Goal: Complete application form

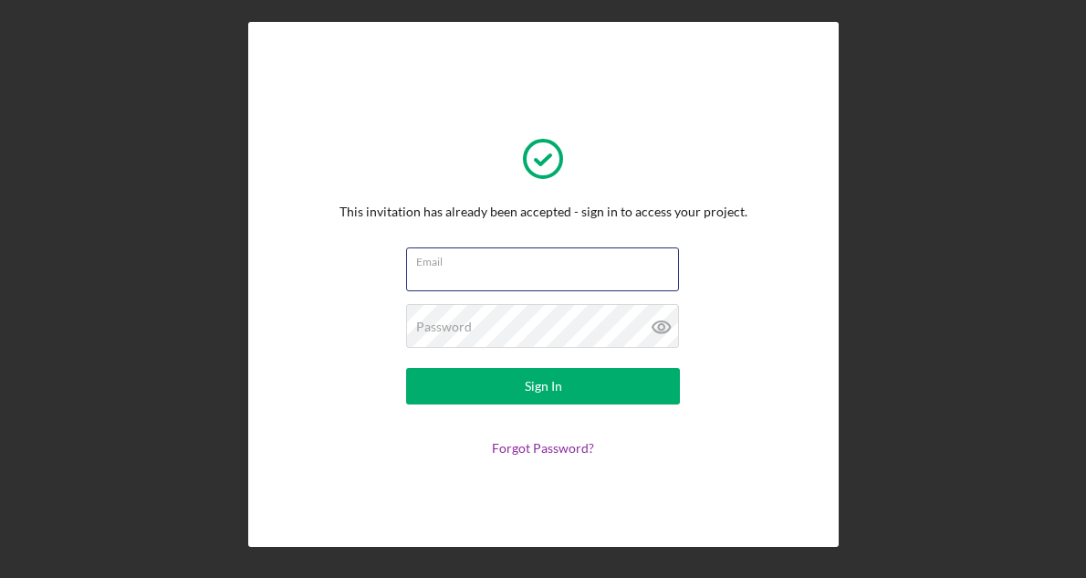
type input "[EMAIL_ADDRESS][DOMAIN_NAME]"
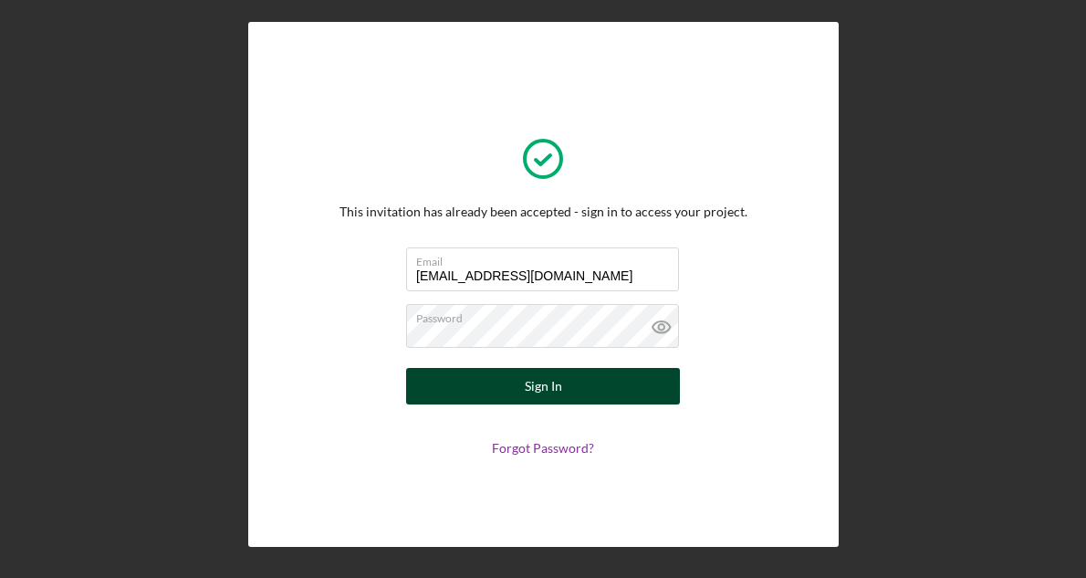
click at [525, 391] on button "Sign In" at bounding box center [543, 386] width 274 height 37
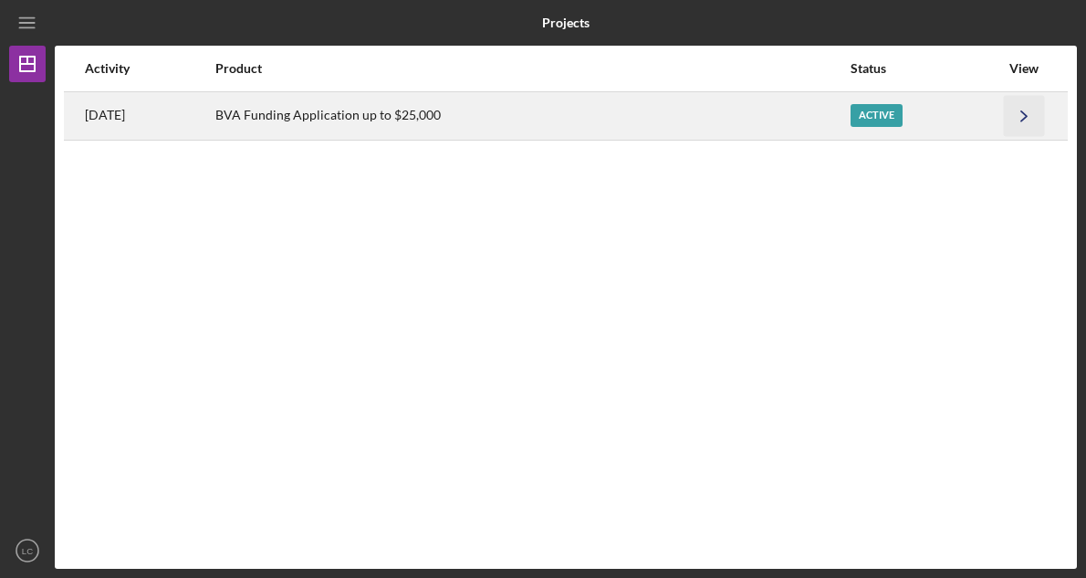
click at [1032, 115] on icon "Icon/Navigate" at bounding box center [1024, 115] width 41 height 41
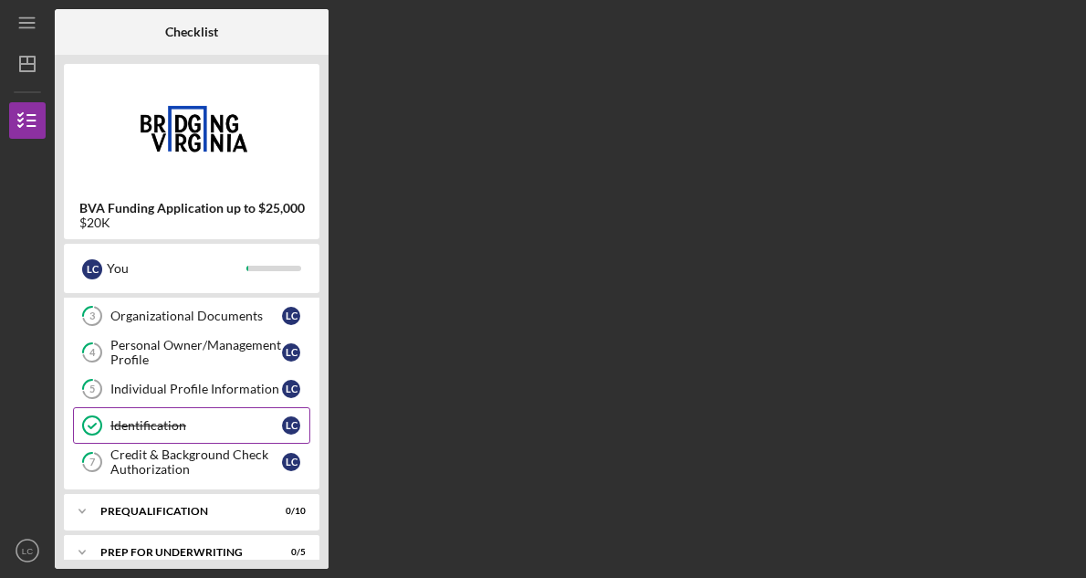
scroll to position [110, 0]
click at [221, 434] on link "Identification Identification L C" at bounding box center [191, 426] width 237 height 37
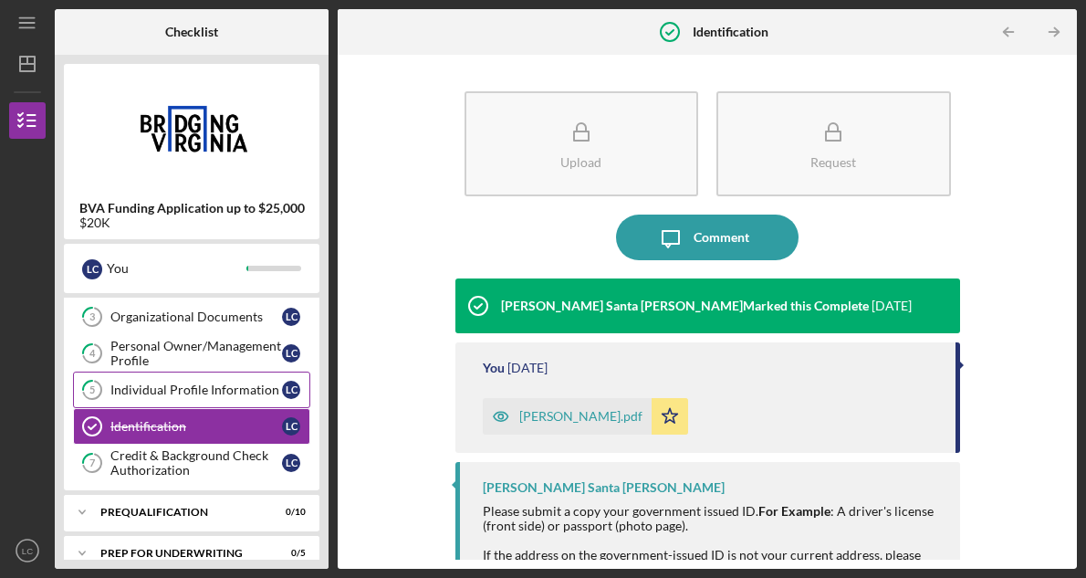
click at [222, 382] on div "Individual Profile Information" at bounding box center [196, 389] width 172 height 15
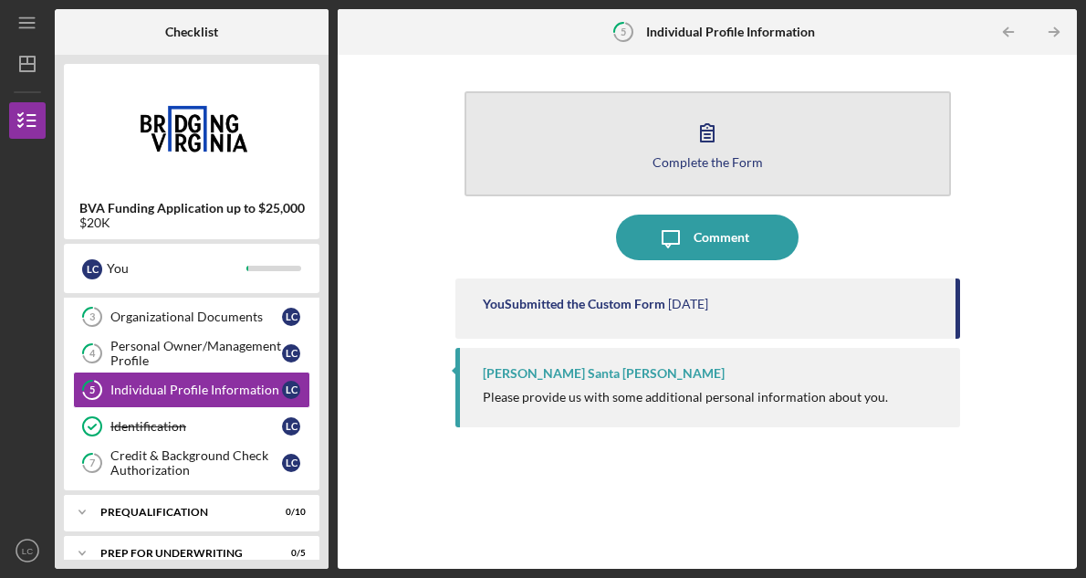
click at [621, 159] on button "Complete the Form Form" at bounding box center [707, 143] width 486 height 105
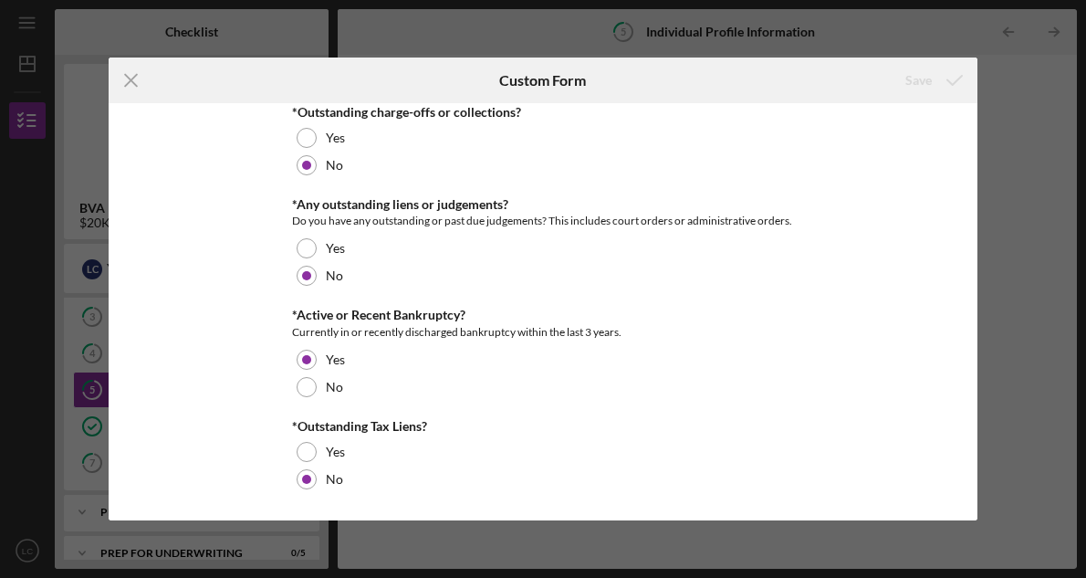
scroll to position [1097, 0]
click at [133, 80] on icon "Icon/Menu Close" at bounding box center [132, 80] width 46 height 46
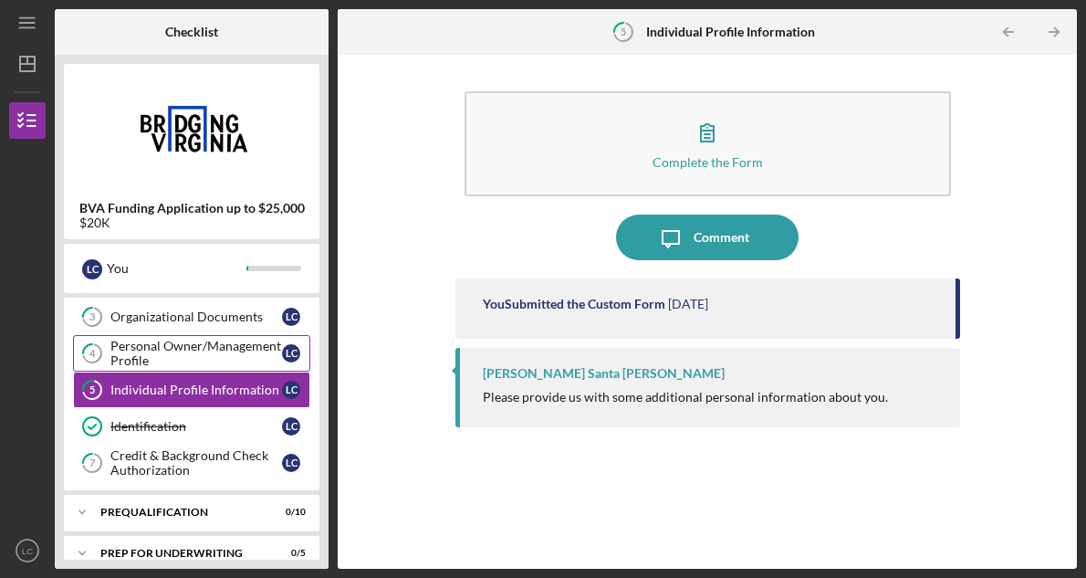
click at [246, 349] on div "Personal Owner/Management Profile" at bounding box center [196, 353] width 172 height 29
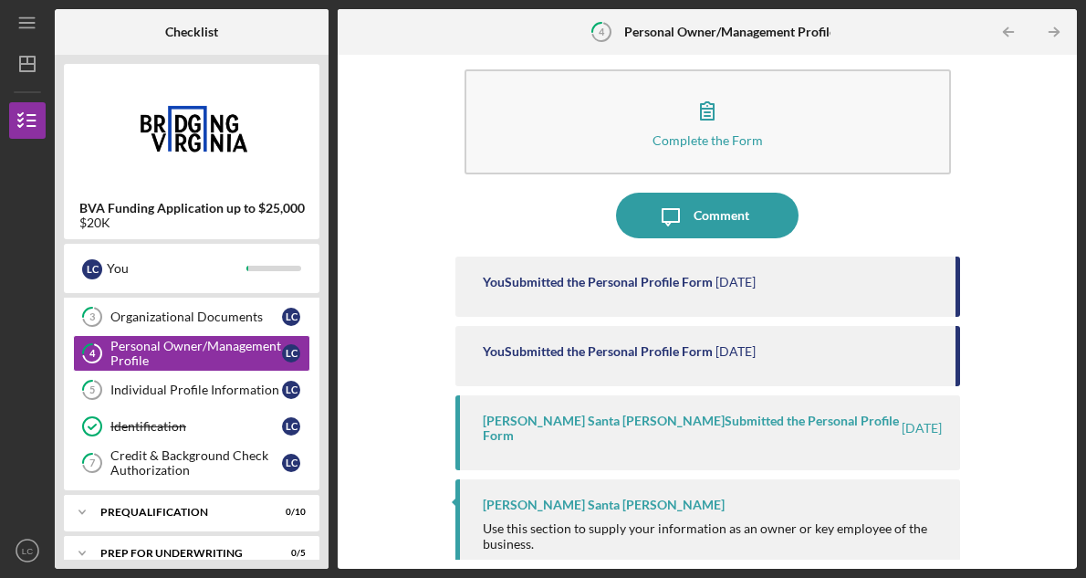
scroll to position [21, 0]
click at [207, 318] on div "Organizational Documents" at bounding box center [196, 316] width 172 height 15
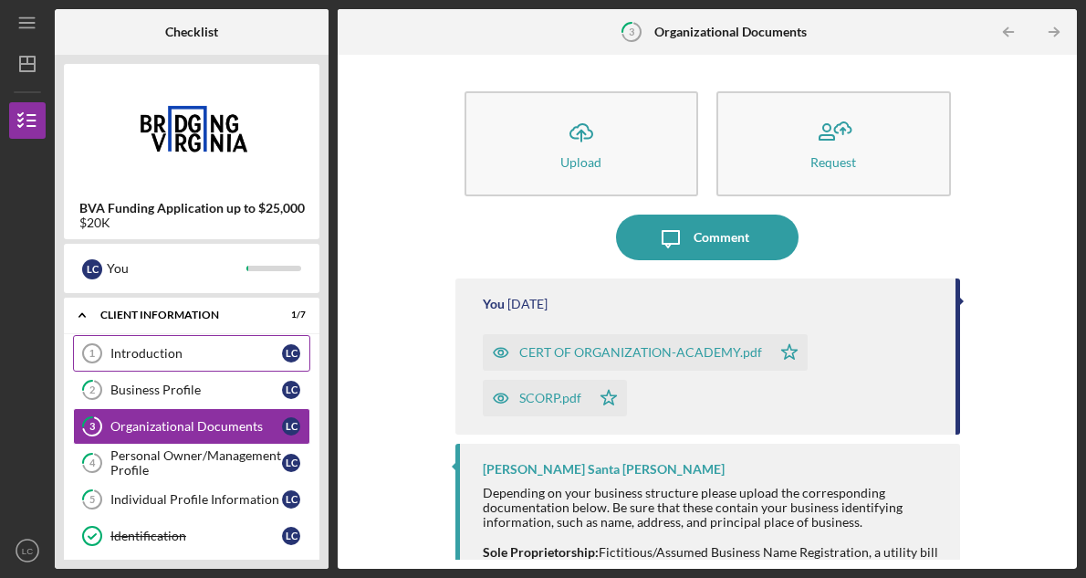
click at [174, 355] on div "Introduction" at bounding box center [196, 353] width 172 height 15
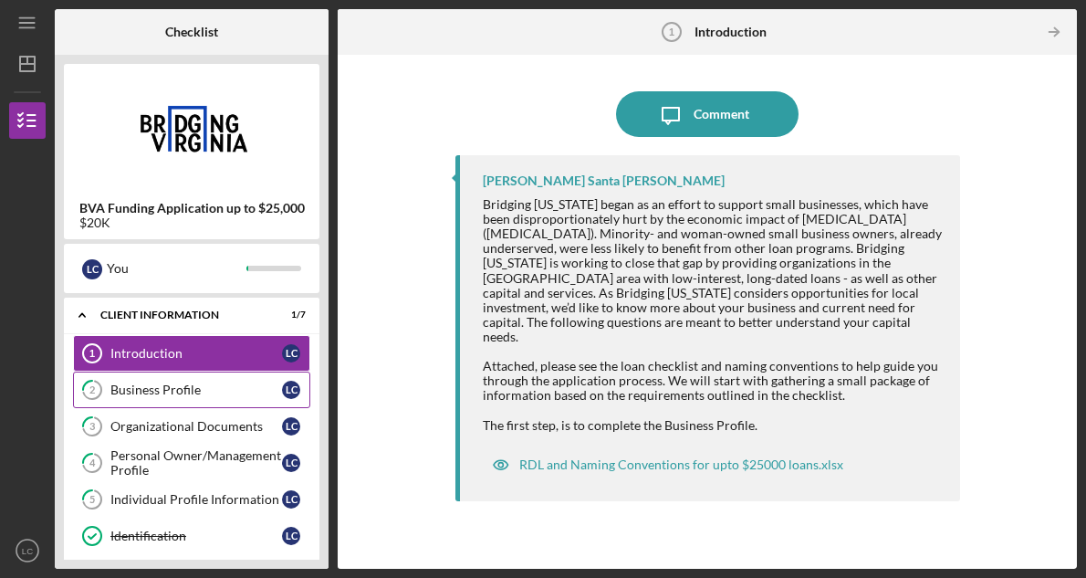
click at [262, 387] on div "Business Profile" at bounding box center [196, 389] width 172 height 15
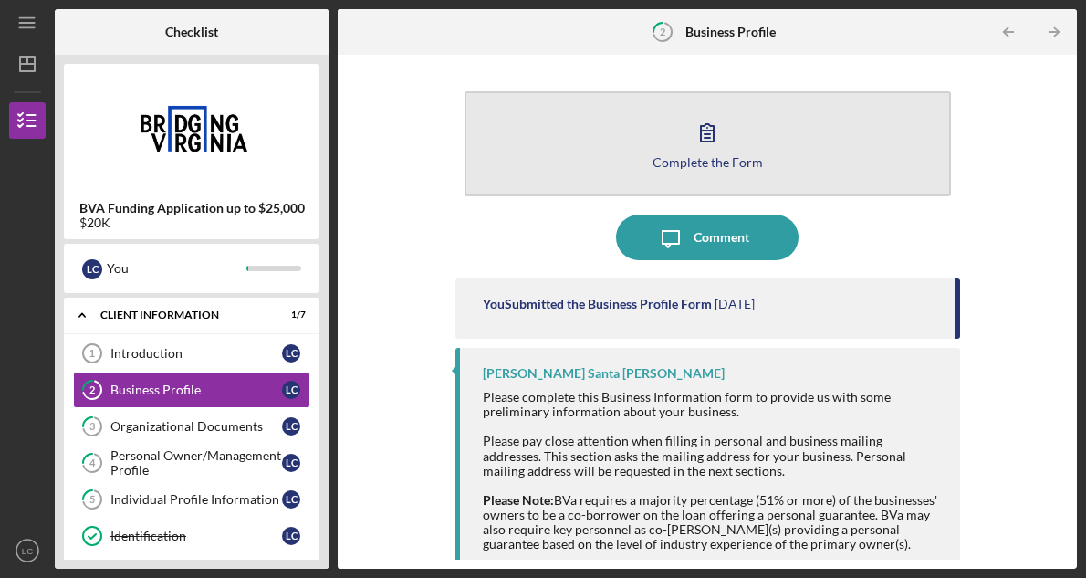
click at [709, 148] on icon "button" at bounding box center [707, 133] width 46 height 46
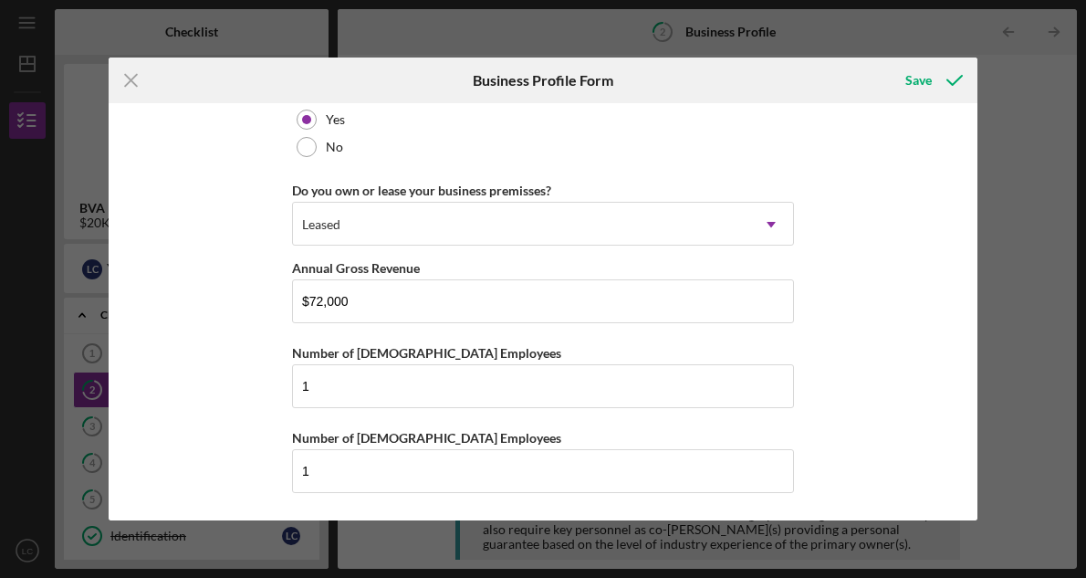
scroll to position [1448, 0]
click at [132, 78] on icon "Icon/Menu Close" at bounding box center [132, 80] width 46 height 46
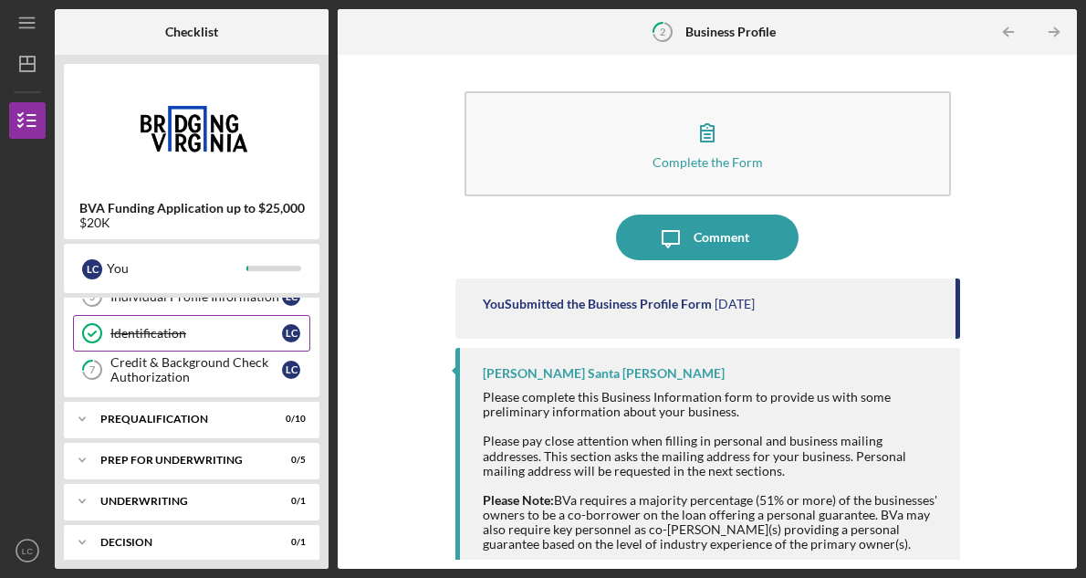
scroll to position [228, 0]
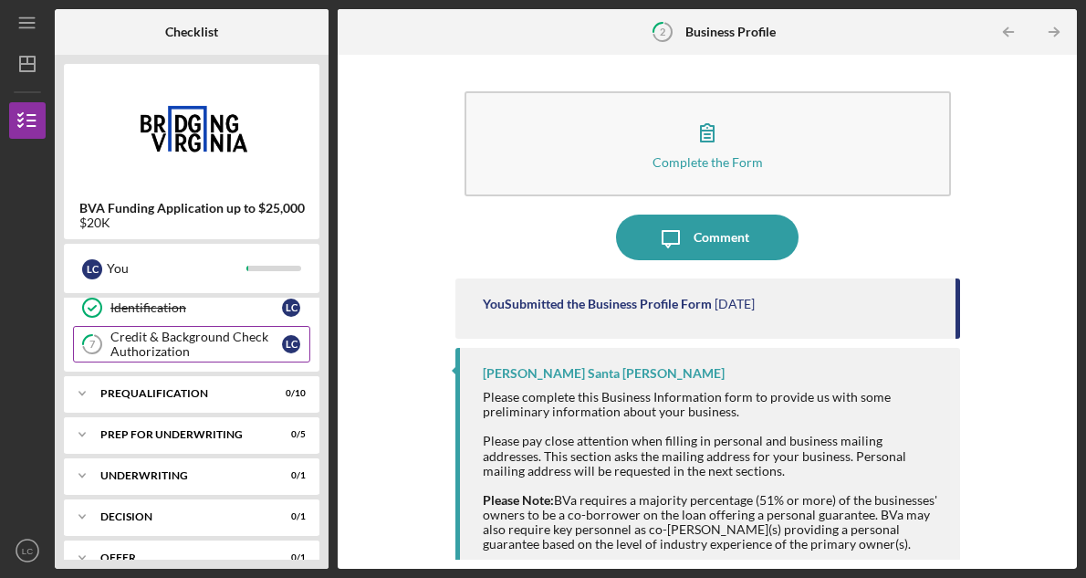
click at [201, 347] on div "Credit & Background Check Authorization" at bounding box center [196, 343] width 172 height 29
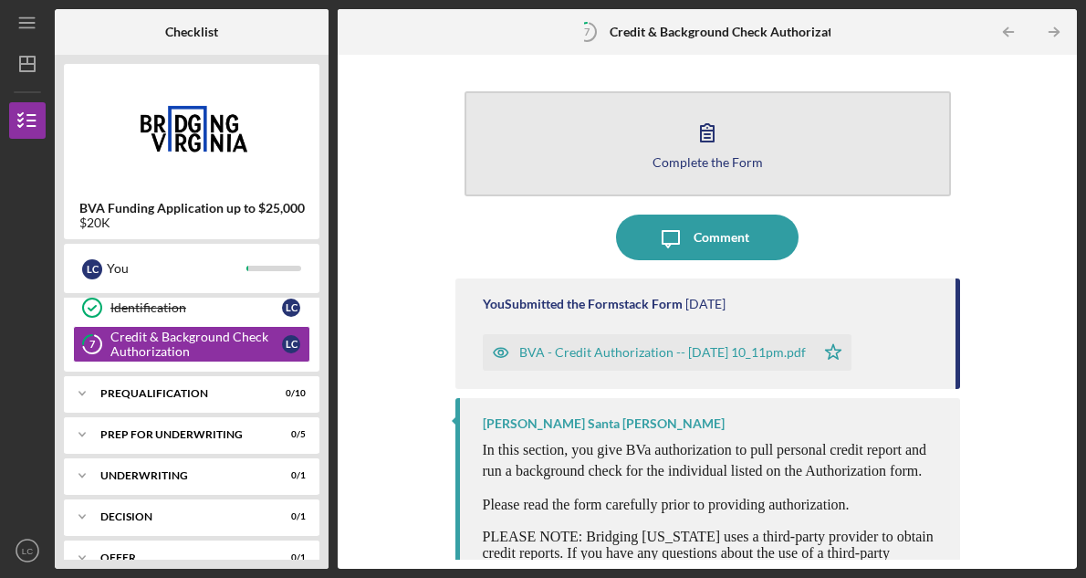
click at [678, 99] on button "Complete the Form Form" at bounding box center [707, 143] width 486 height 105
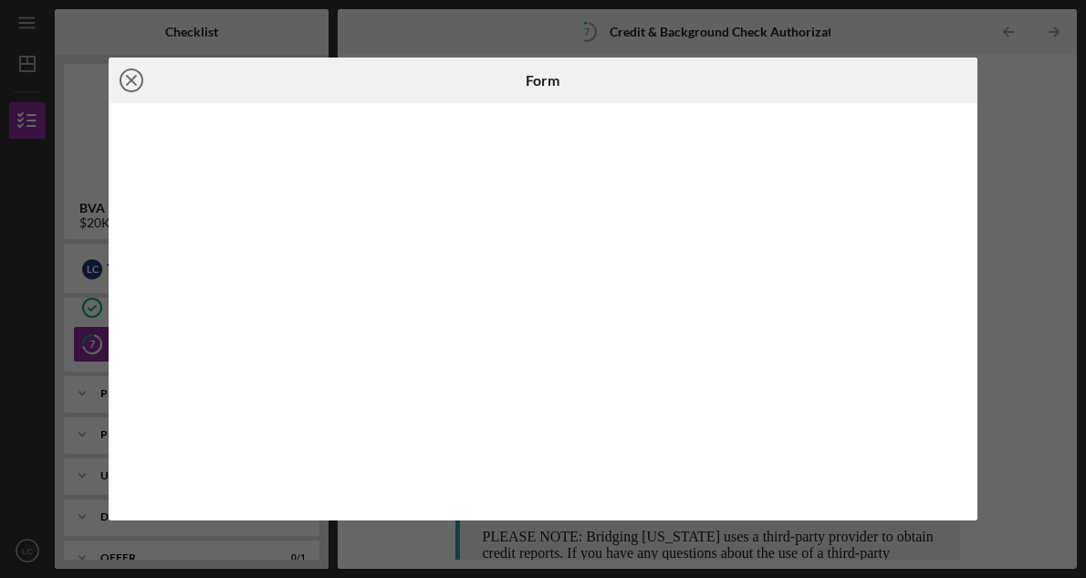
click at [130, 78] on line at bounding box center [131, 80] width 9 height 9
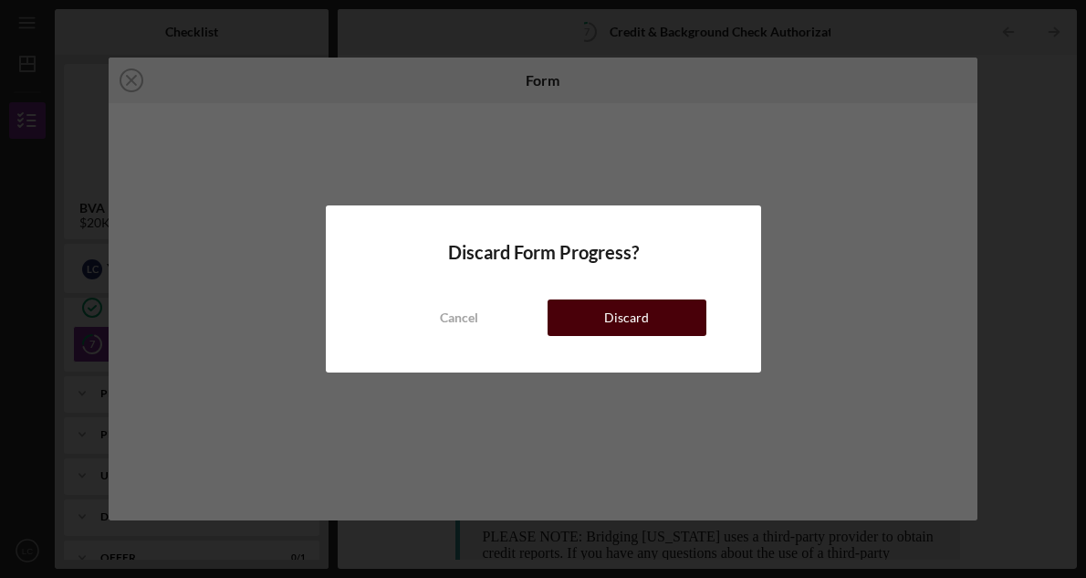
click at [672, 318] on button "Discard" at bounding box center [627, 317] width 159 height 37
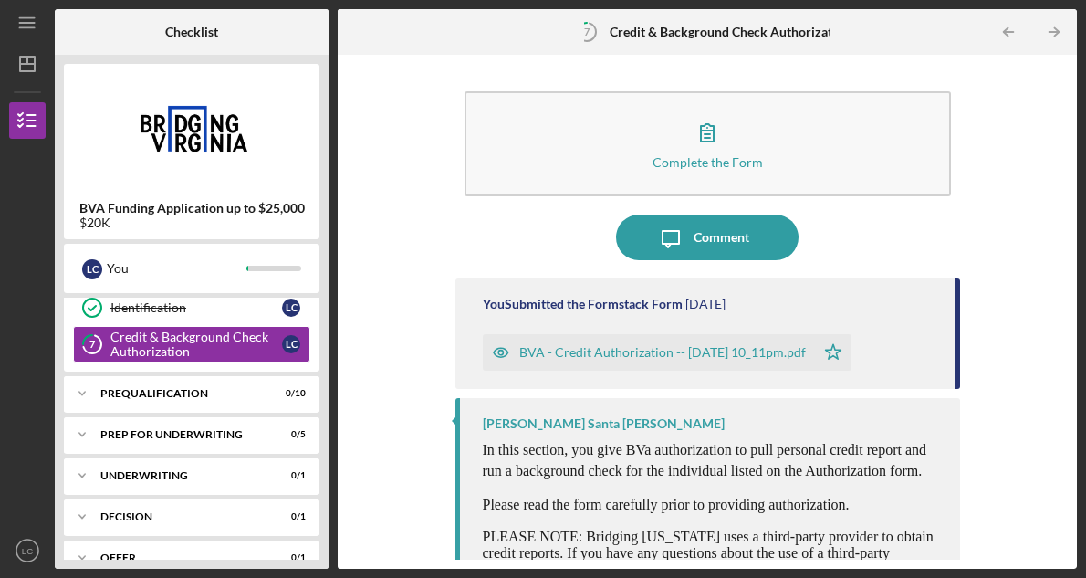
click at [645, 353] on div "BVA - Credit Authorization -- [DATE] 10_11pm.pdf" at bounding box center [662, 352] width 287 height 15
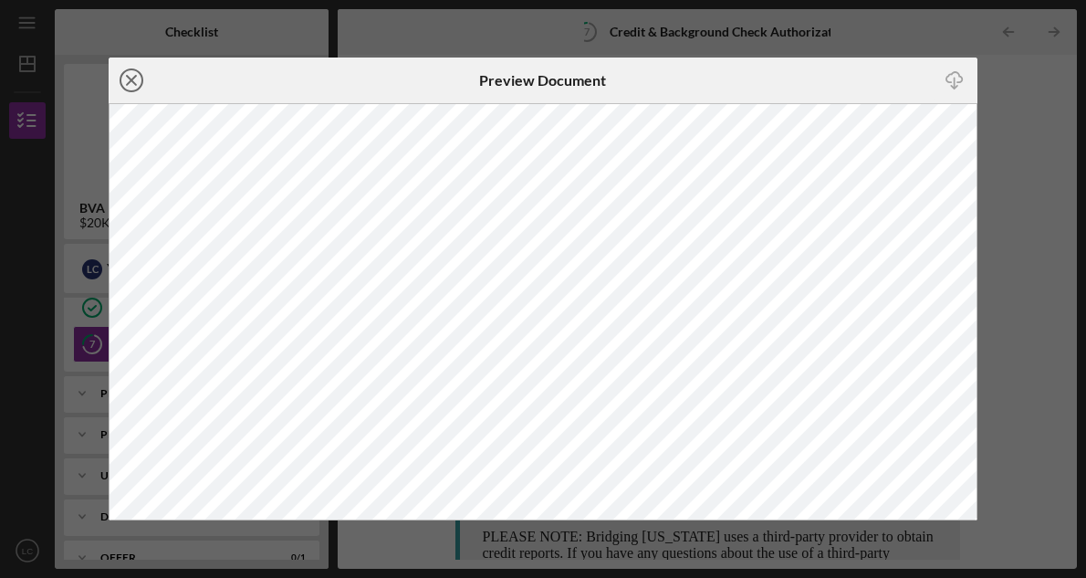
click at [130, 85] on icon "Icon/Close" at bounding box center [132, 80] width 46 height 46
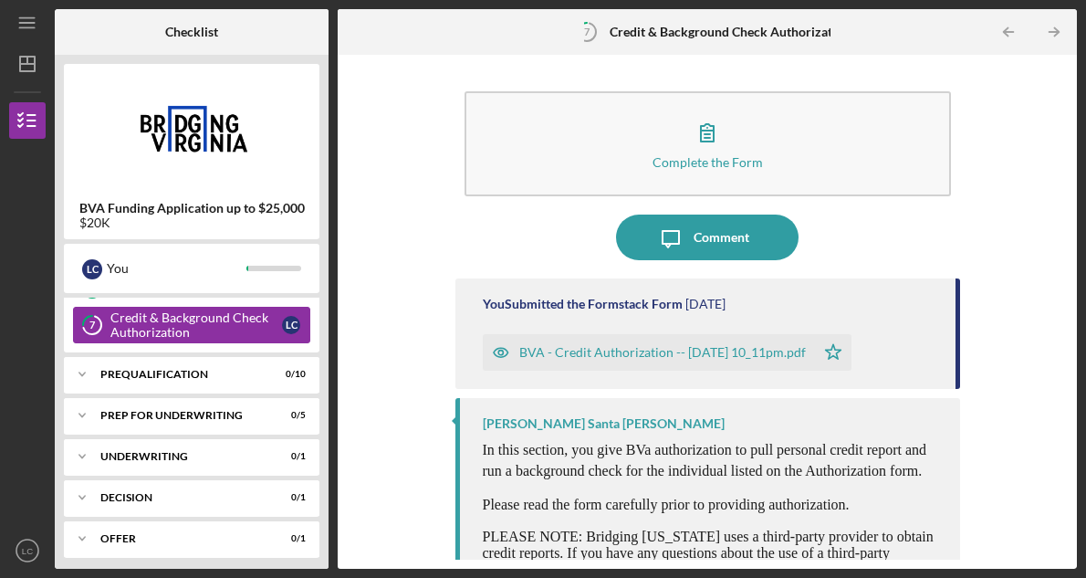
scroll to position [233, 0]
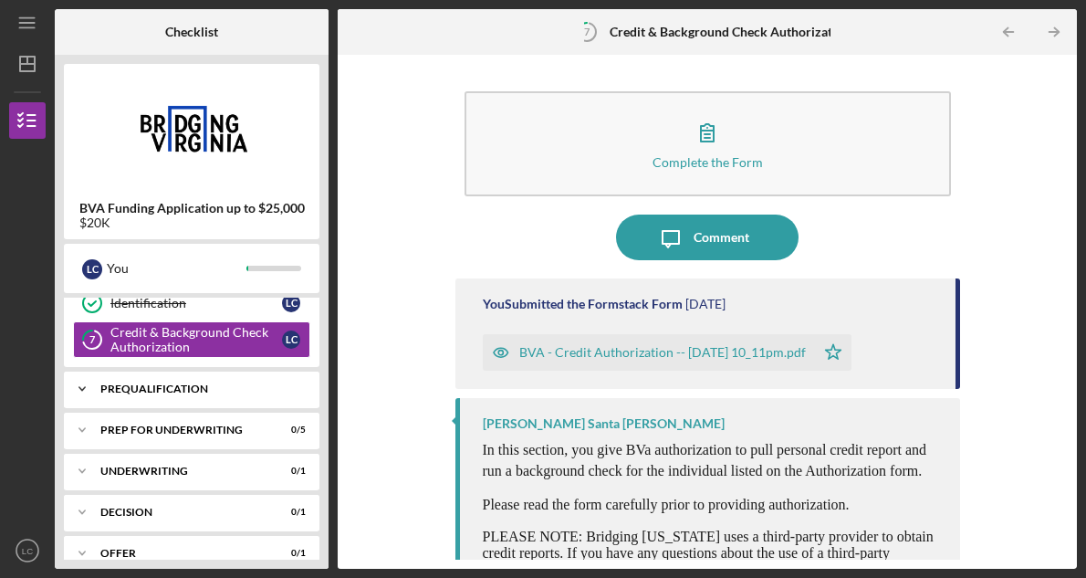
click at [151, 390] on div "Prequalification" at bounding box center [198, 388] width 196 height 11
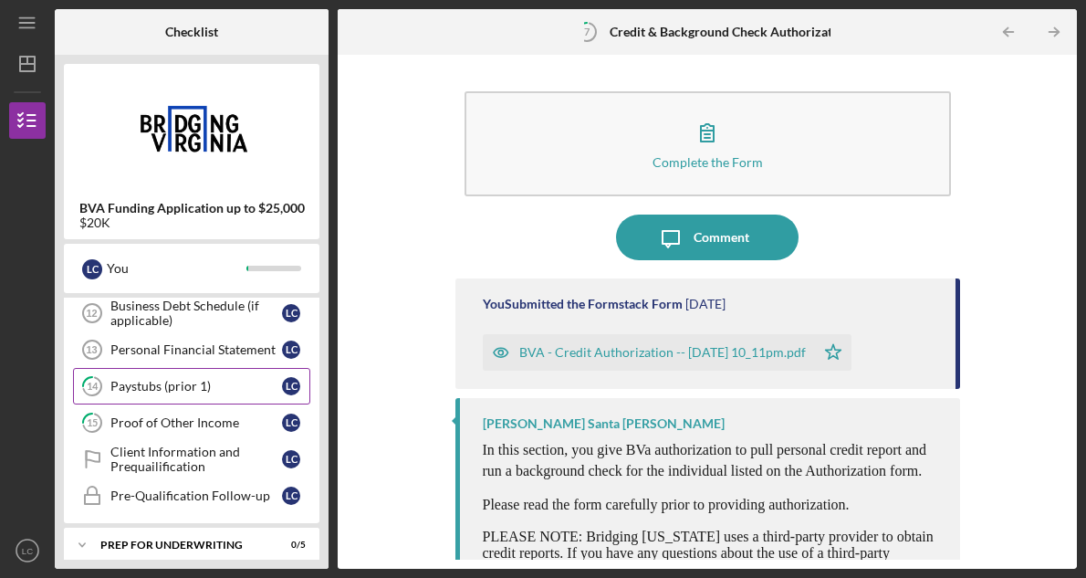
scroll to position [503, 0]
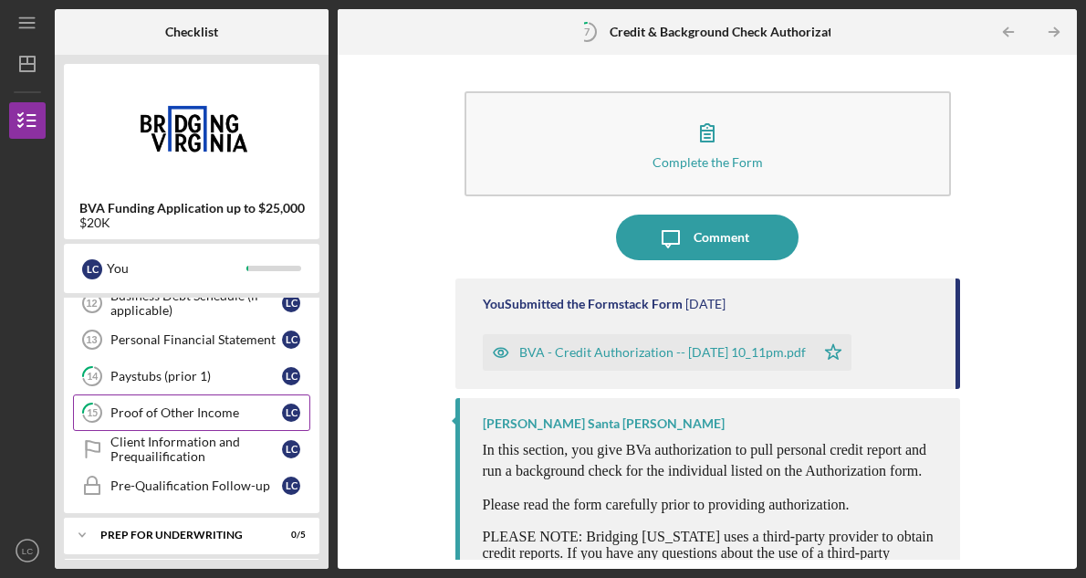
click at [207, 414] on div "Proof of Other Income" at bounding box center [196, 412] width 172 height 15
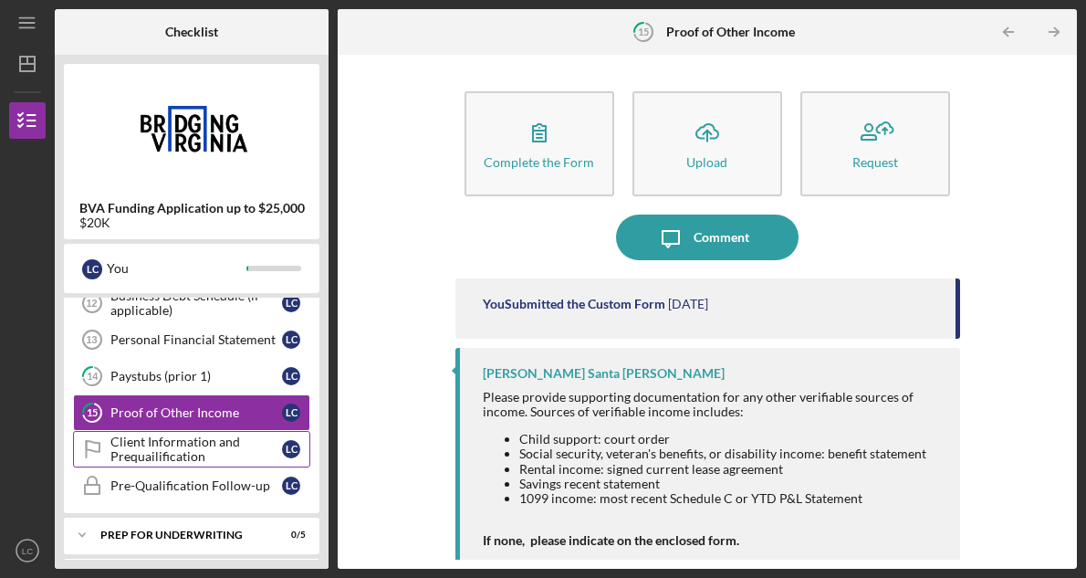
click at [235, 451] on div "Client Information and Prequailification" at bounding box center [196, 448] width 172 height 29
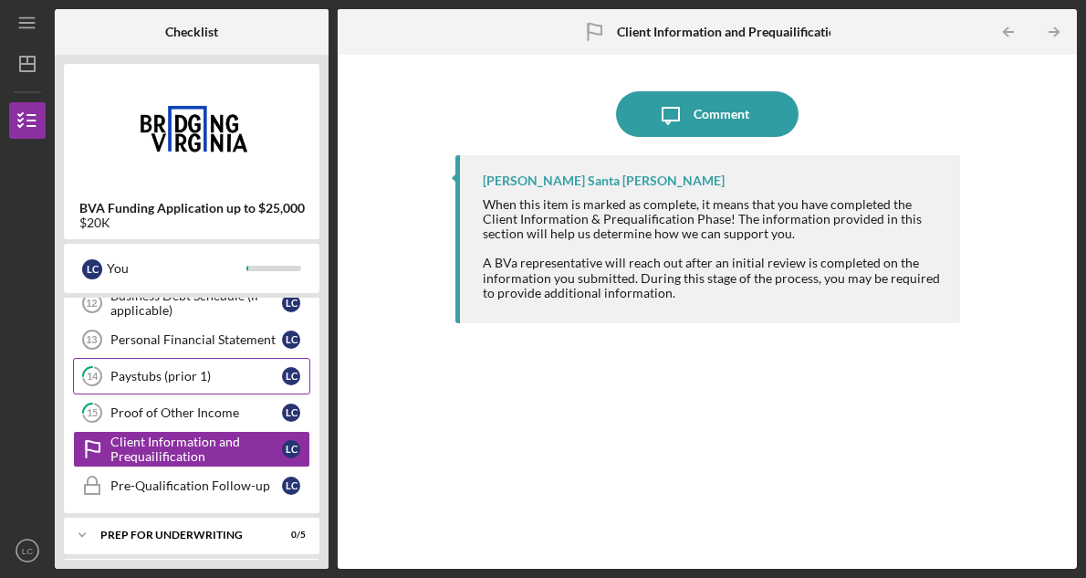
click at [210, 373] on div "Paystubs (prior 1)" at bounding box center [196, 376] width 172 height 15
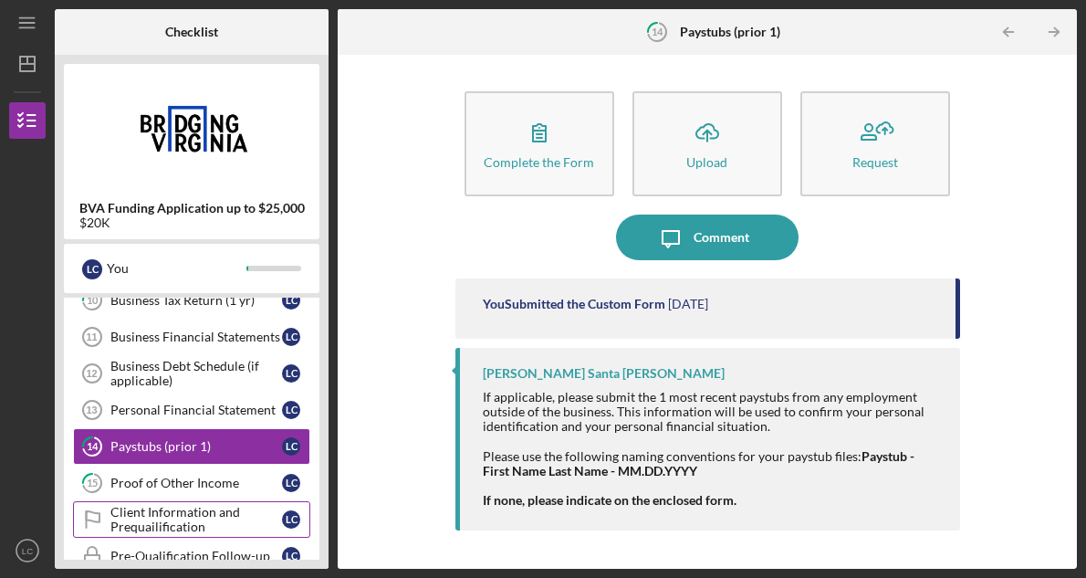
scroll to position [391, 0]
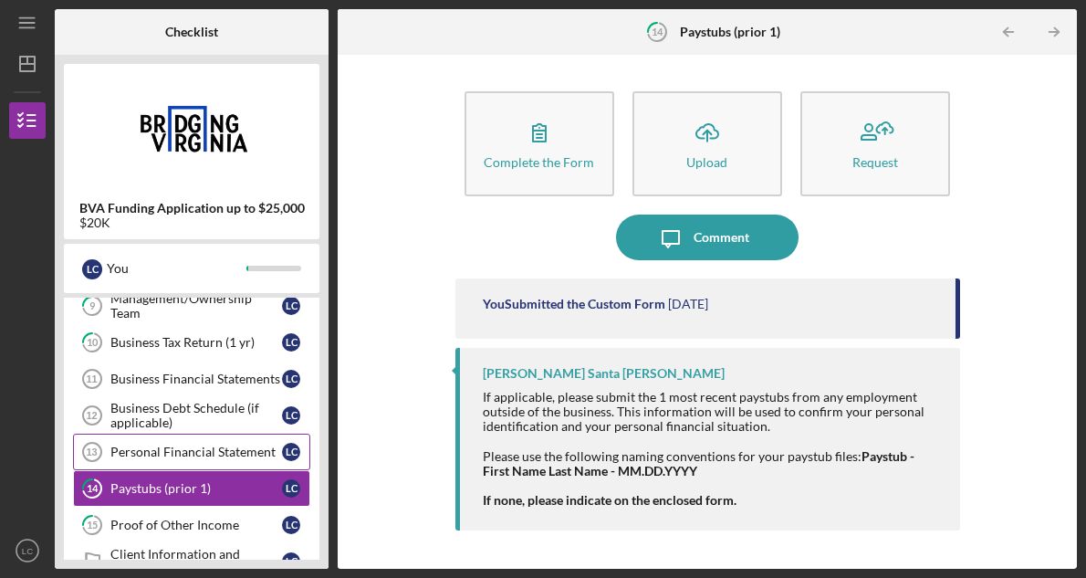
click at [230, 451] on div "Personal Financial Statement" at bounding box center [196, 451] width 172 height 15
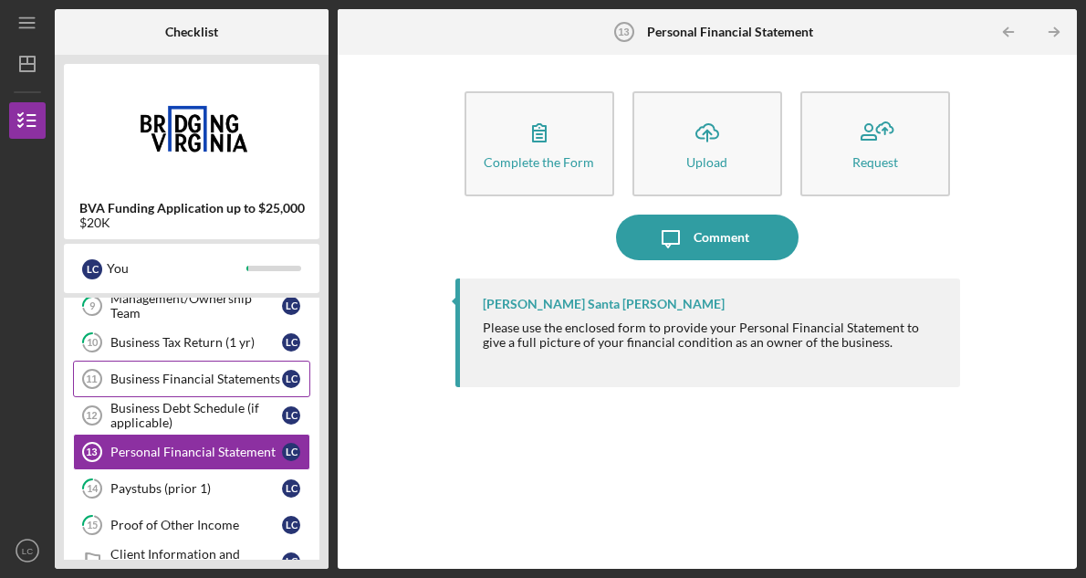
click at [225, 371] on div "Business Financial Statements" at bounding box center [196, 378] width 172 height 15
